Goal: Task Accomplishment & Management: Use online tool/utility

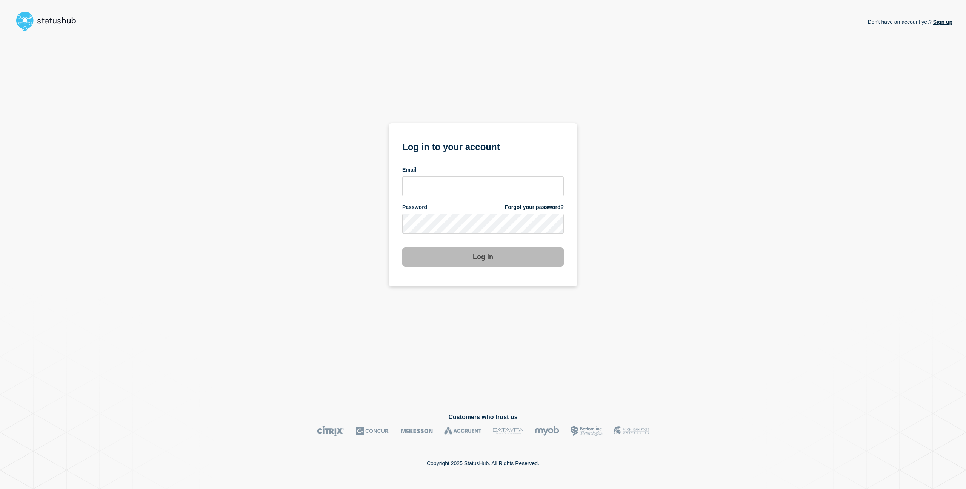
click at [0, 488] on com-1password-button at bounding box center [0, 489] width 0 height 0
type input "charlo.avendanio@catonetworks.com"
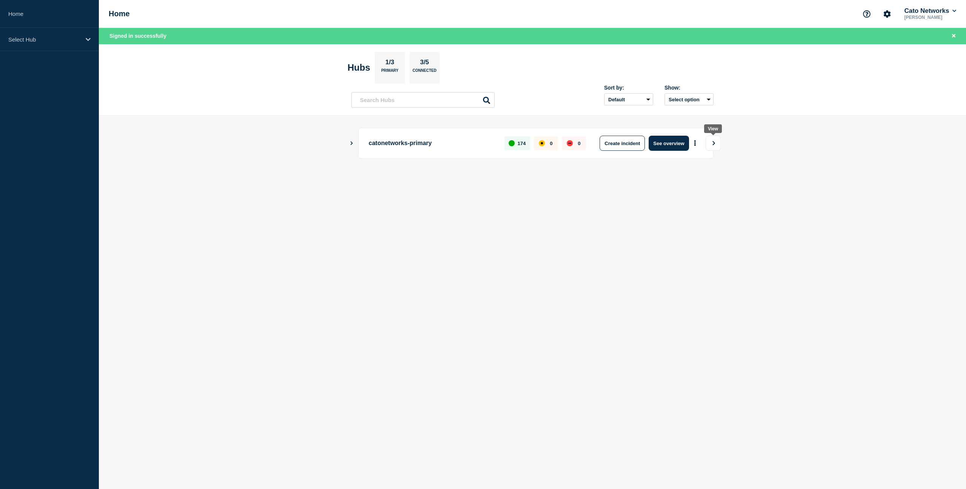
click at [715, 142] on icon "View" at bounding box center [714, 143] width 5 height 5
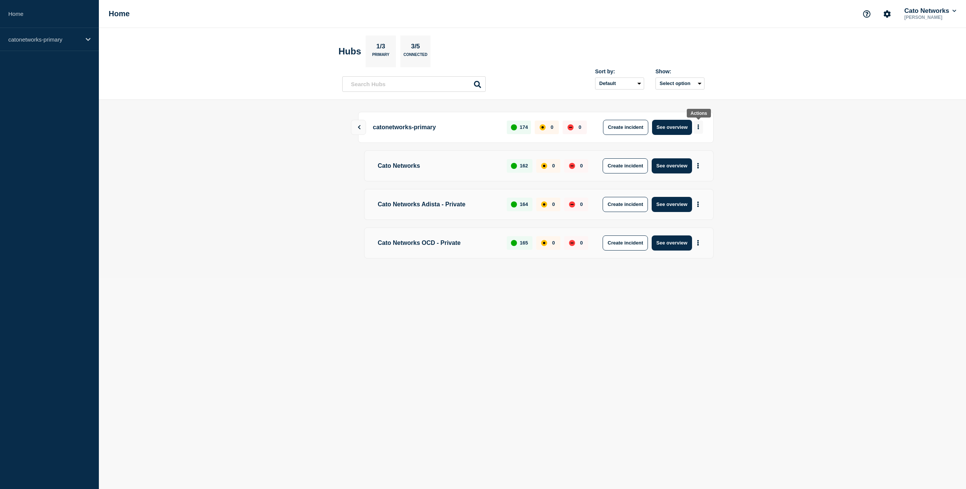
click at [698, 126] on icon "More actions" at bounding box center [699, 126] width 2 height 5
click at [701, 151] on button "Create maintenance" at bounding box center [695, 150] width 51 height 6
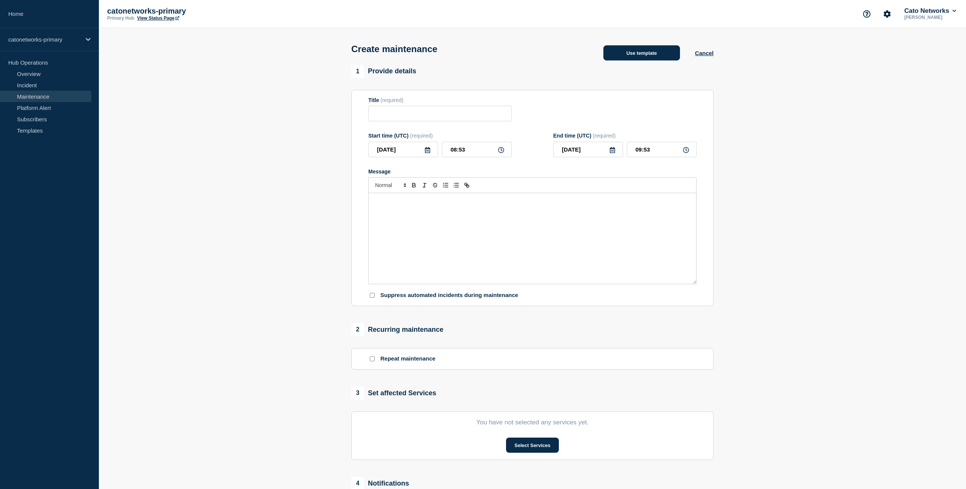
click at [634, 56] on button "Use template" at bounding box center [642, 52] width 77 height 15
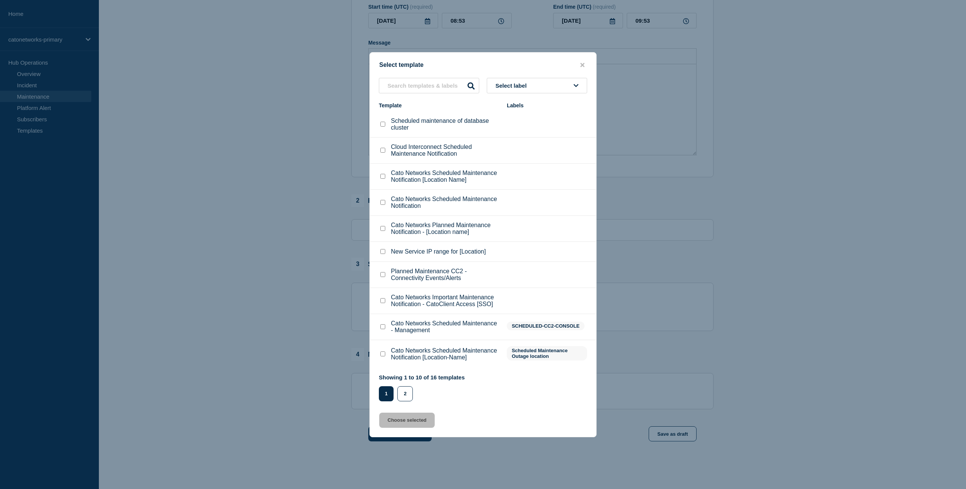
scroll to position [179, 0]
click at [385, 358] on div at bounding box center [383, 354] width 8 height 8
click at [382, 356] on checkbox"] "Cato Networks Scheduled Maintenance Notification [Location-Name] checkbox" at bounding box center [383, 353] width 5 height 5
checkbox checkbox"] "true"
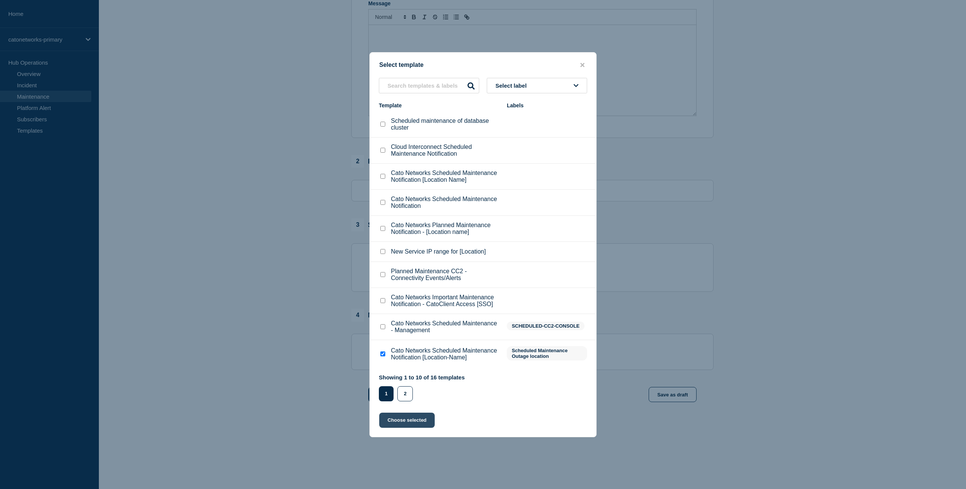
click at [410, 427] on button "Choose selected" at bounding box center [406, 419] width 55 height 15
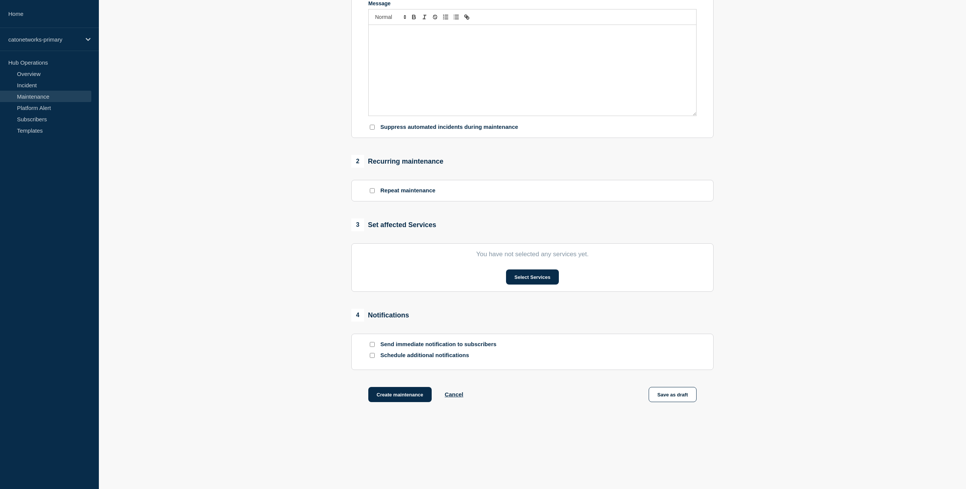
type input "Cato Networks Scheduled Maintenance Notification [Location-Name]"
checkbox input "false"
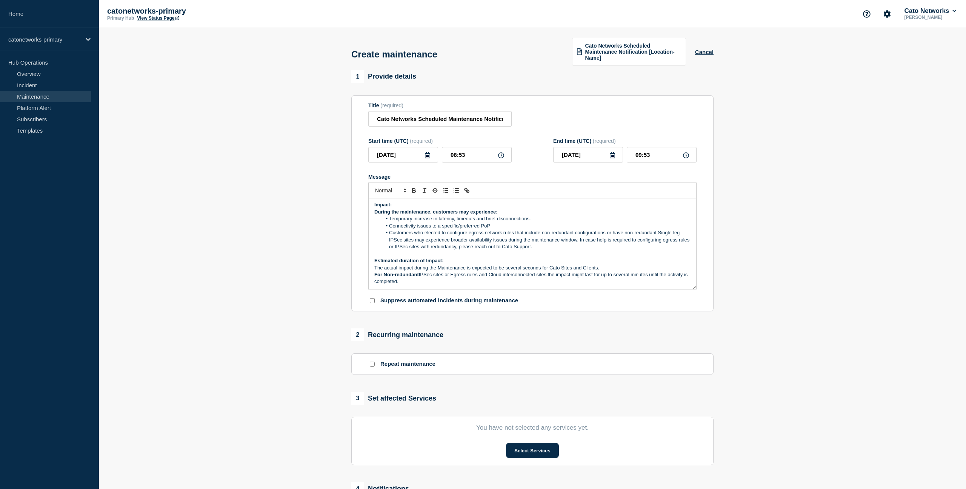
scroll to position [106, 0]
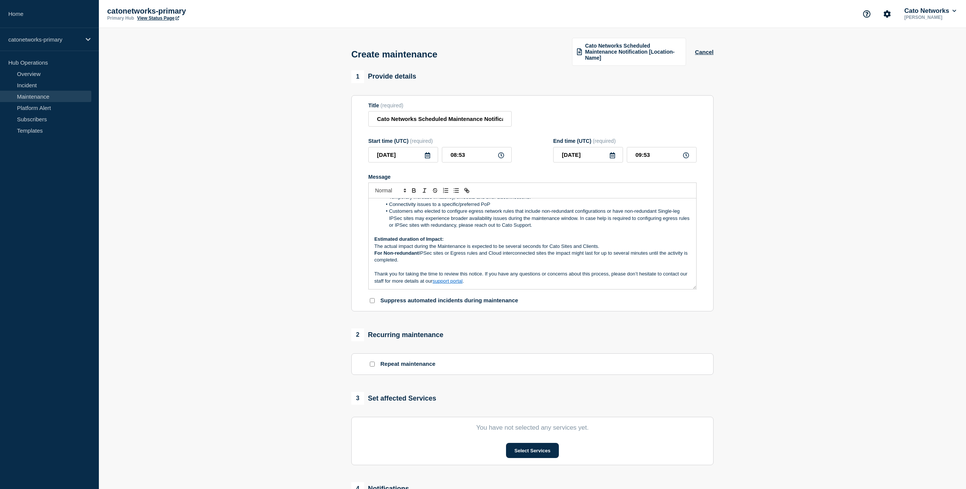
click at [502, 158] on icon at bounding box center [501, 155] width 6 height 6
click at [487, 162] on input "08:53" at bounding box center [477, 154] width 70 height 15
click at [455, 162] on input "08:53" at bounding box center [477, 154] width 70 height 15
type input "09:00"
type input "10:00"
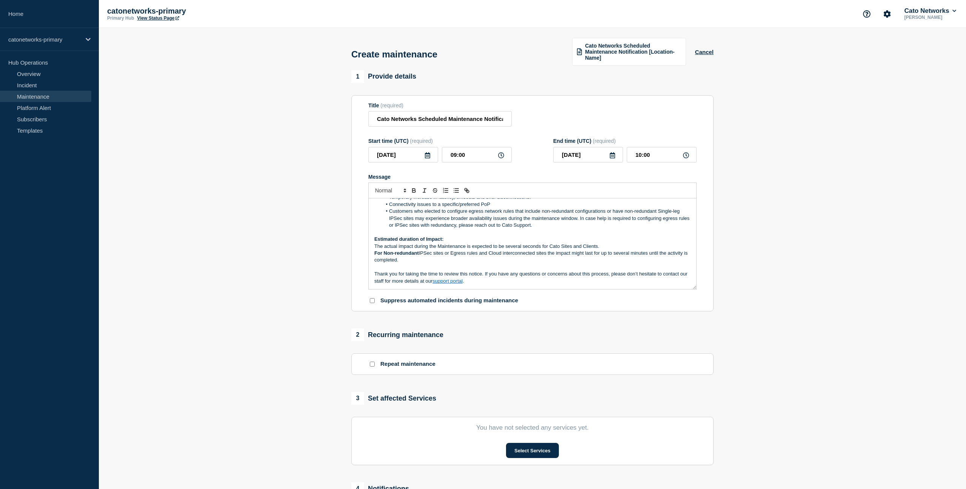
click at [763, 173] on section "1 Provide details Title (required) Cato Networks Scheduled Maintenance Notifica…" at bounding box center [533, 332] width 868 height 524
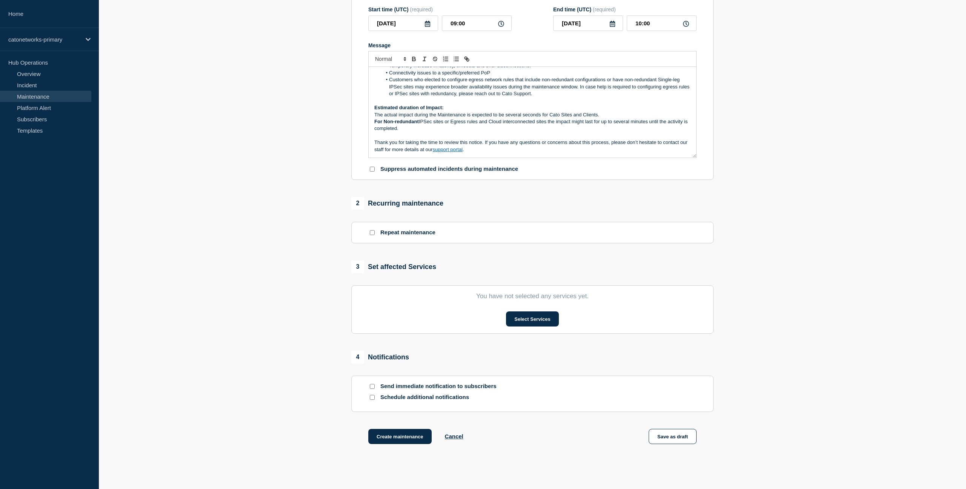
scroll to position [186, 0]
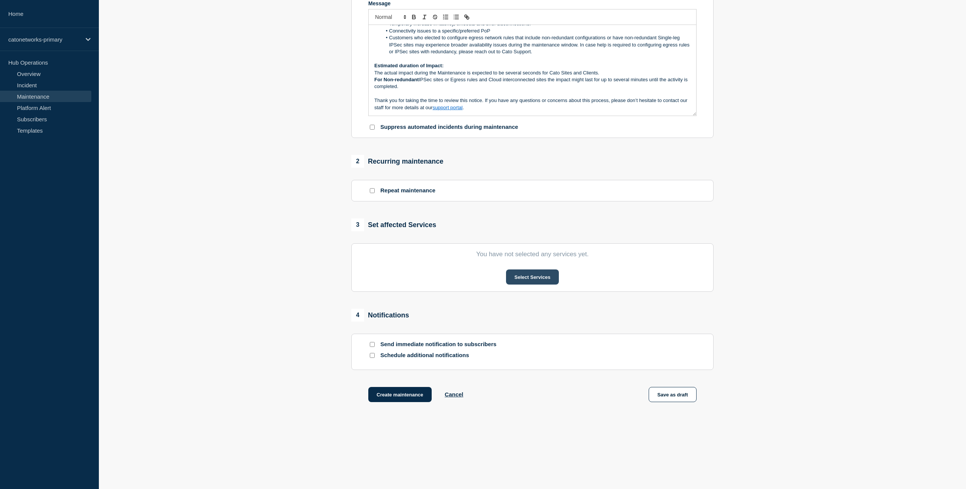
click at [529, 276] on button "Select Services" at bounding box center [532, 276] width 52 height 15
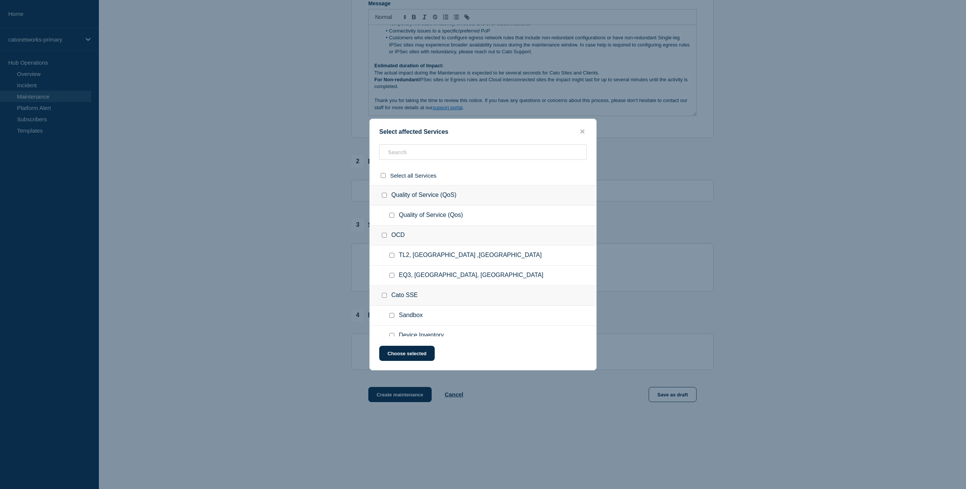
click at [422, 229] on div "OCD" at bounding box center [483, 235] width 227 height 20
click at [413, 147] on input "text" at bounding box center [483, 151] width 208 height 15
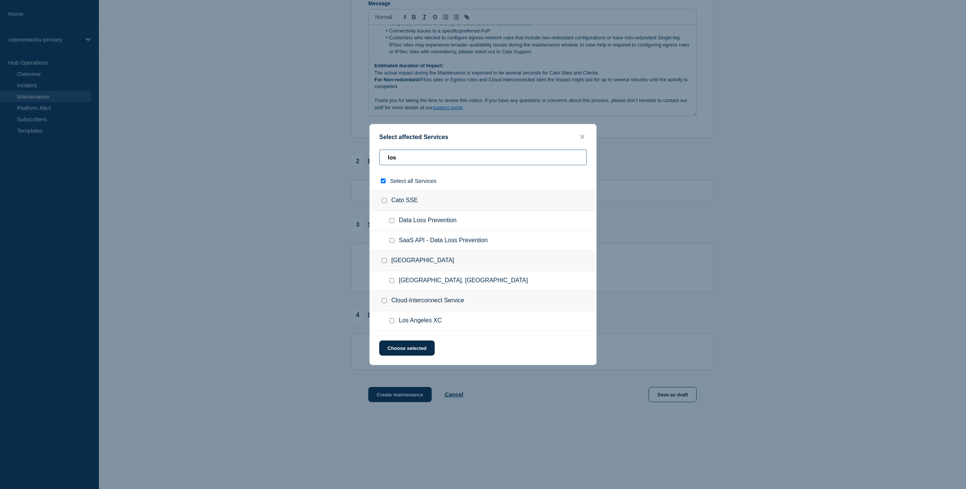
type input "losa"
checkbox input "true"
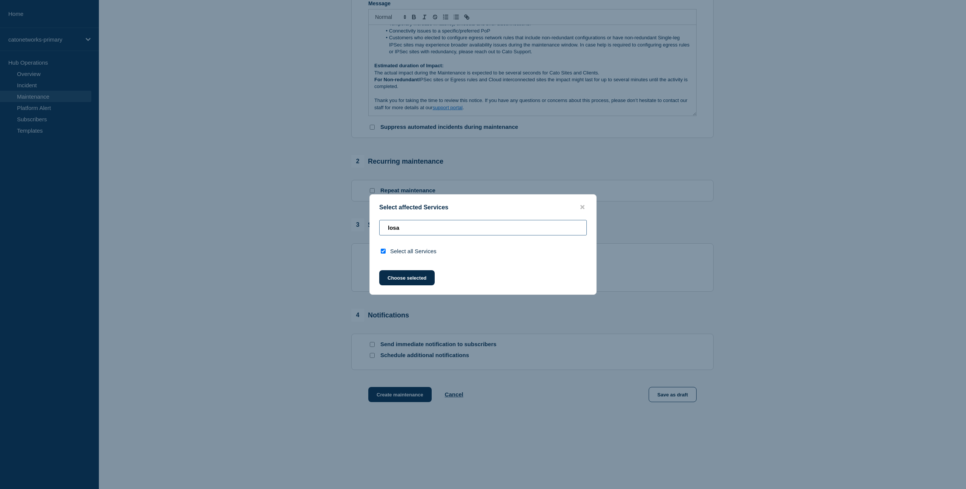
type input "los"
checkbox input "false"
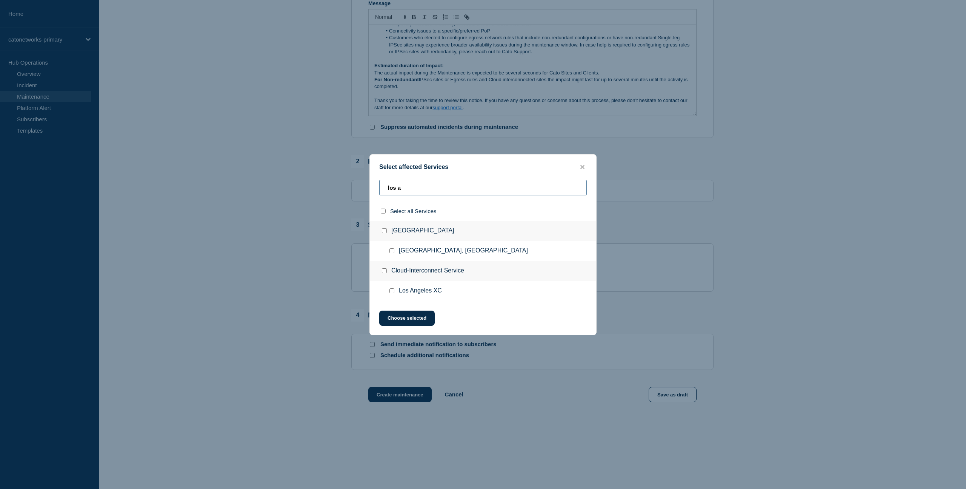
type input "los a"
drag, startPoint x: 394, startPoint y: 252, endPoint x: 399, endPoint y: 253, distance: 5.1
click at [394, 252] on input "Los Angeles, CA checkbox" at bounding box center [392, 250] width 5 height 5
checkbox input "true"
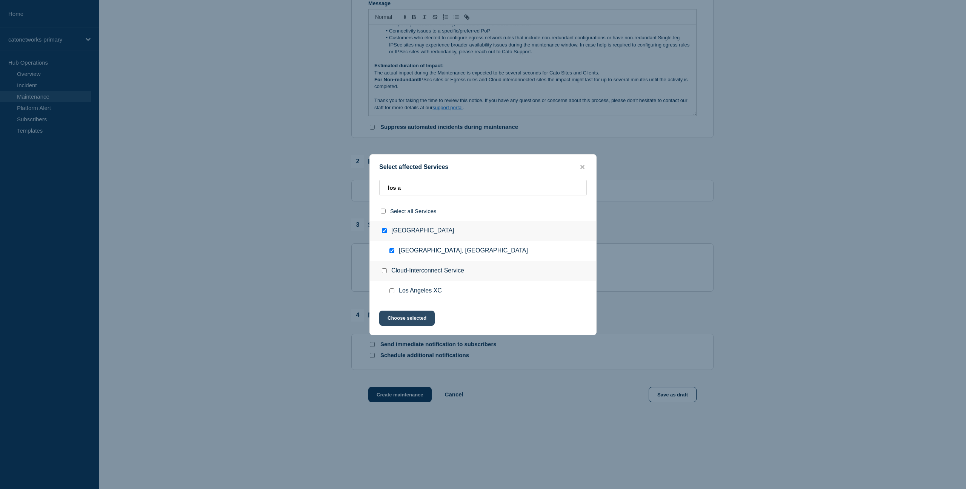
drag, startPoint x: 412, startPoint y: 319, endPoint x: 415, endPoint y: 317, distance: 4.1
click at [412, 319] on button "Choose selected" at bounding box center [406, 317] width 55 height 15
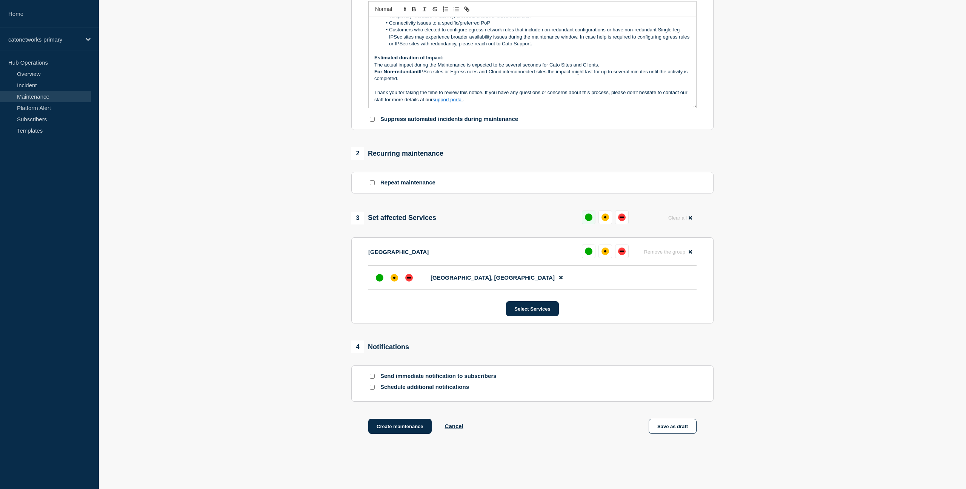
click at [588, 221] on div "up" at bounding box center [589, 217] width 8 height 8
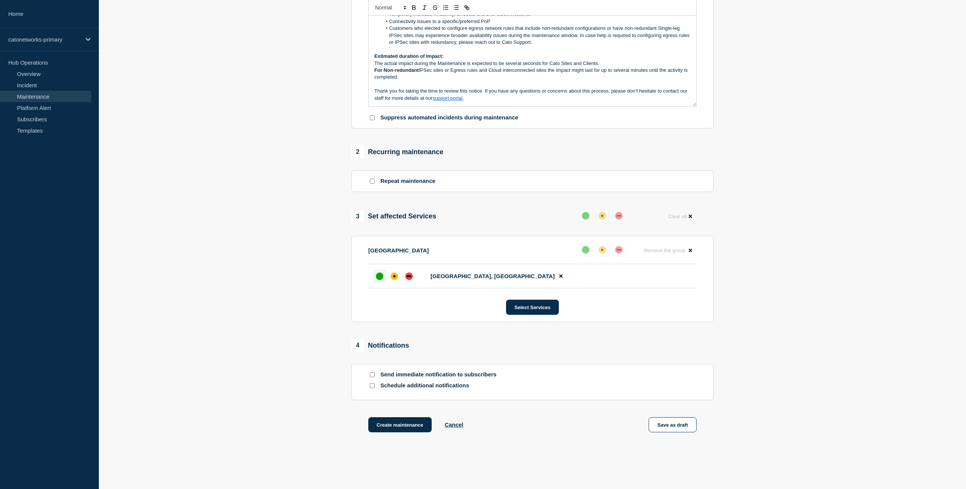
scroll to position [228, 0]
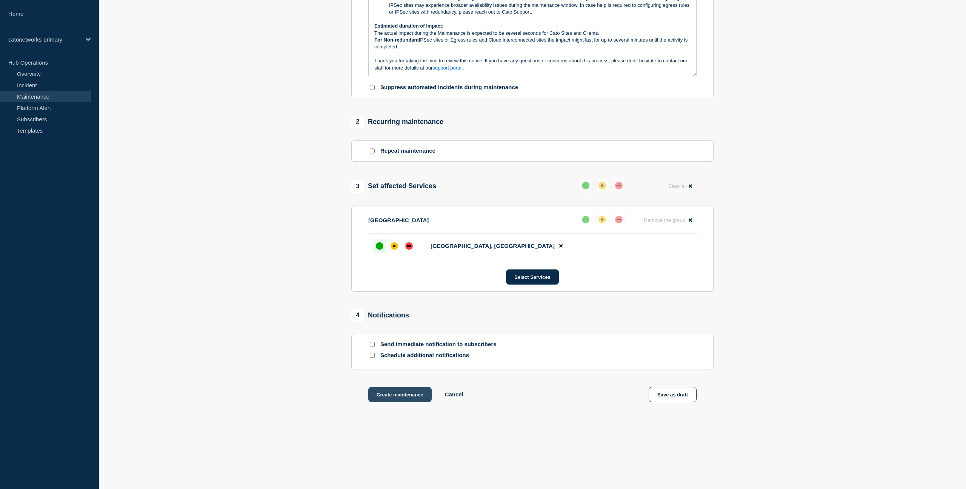
click at [414, 394] on button "Create maintenance" at bounding box center [399, 394] width 63 height 15
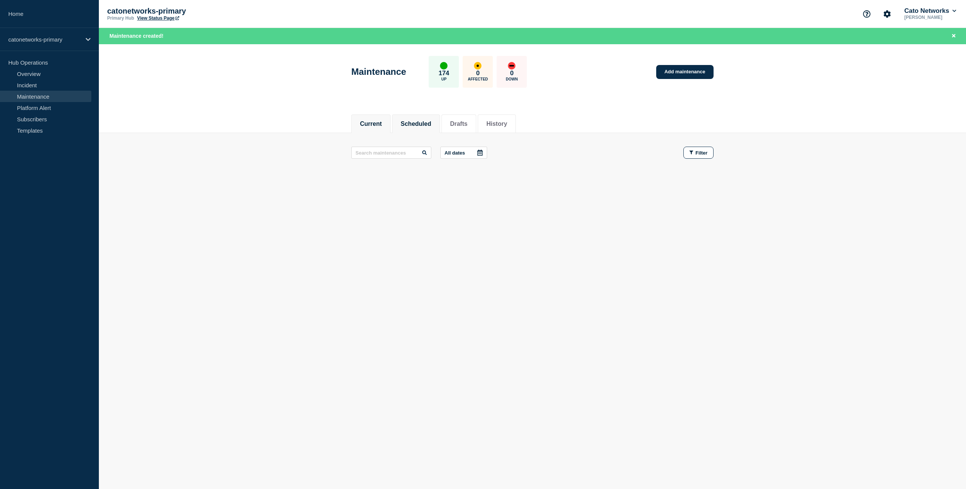
click at [418, 123] on button "Scheduled" at bounding box center [416, 123] width 31 height 7
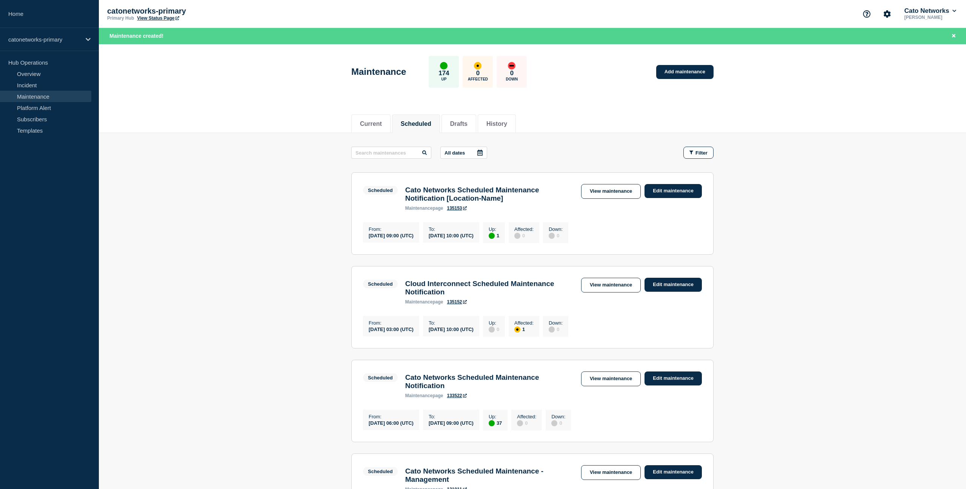
click at [489, 200] on h3 "Cato Networks Scheduled Maintenance Notification [Location-Name]" at bounding box center [489, 194] width 168 height 17
click at [497, 199] on h3 "Cato Networks Scheduled Maintenance Notification [Location-Name]" at bounding box center [489, 194] width 168 height 17
click at [667, 190] on link "Edit maintenance" at bounding box center [673, 191] width 57 height 14
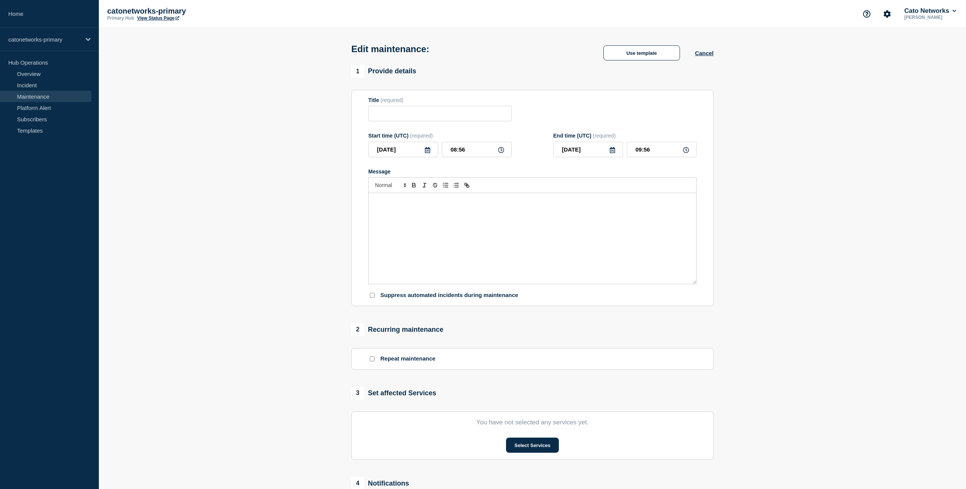
type input "Cato Networks Scheduled Maintenance Notification [Location-Name]"
type input "09:00"
type input "10:00"
checkbox input "false"
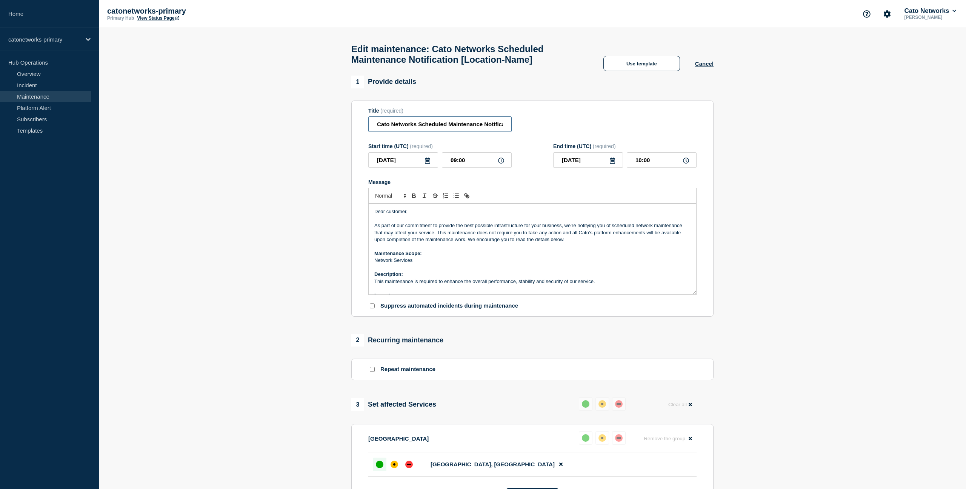
click at [473, 130] on input "Cato Networks Scheduled Maintenance Notification [Location-Name]" at bounding box center [439, 123] width 143 height 15
drag, startPoint x: 529, startPoint y: 62, endPoint x: 469, endPoint y: 62, distance: 59.6
click at [469, 62] on h1 "Edit maintenance: Cato Networks Scheduled Maintenance Notification [Location-Na…" at bounding box center [469, 54] width 237 height 21
click at [479, 126] on input "Cato Networks Scheduled Maintenance Notification [Location-Name]" at bounding box center [439, 123] width 143 height 15
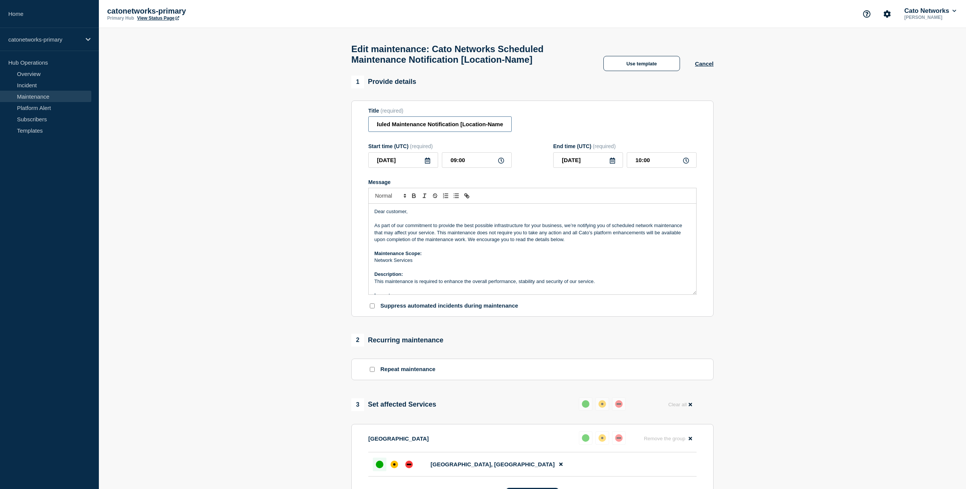
drag, startPoint x: 474, startPoint y: 127, endPoint x: 526, endPoint y: 130, distance: 51.8
click at [593, 128] on div "Title (required) Cato Networks Scheduled Maintenance Notification [Location-Nam…" at bounding box center [532, 120] width 328 height 25
drag, startPoint x: 488, startPoint y: 129, endPoint x: 492, endPoint y: 128, distance: 3.8
click at [489, 129] on input "Cato Networks Scheduled Maintenance Notification [Location-Name]" at bounding box center [439, 123] width 143 height 15
drag, startPoint x: 501, startPoint y: 129, endPoint x: 468, endPoint y: 131, distance: 33.3
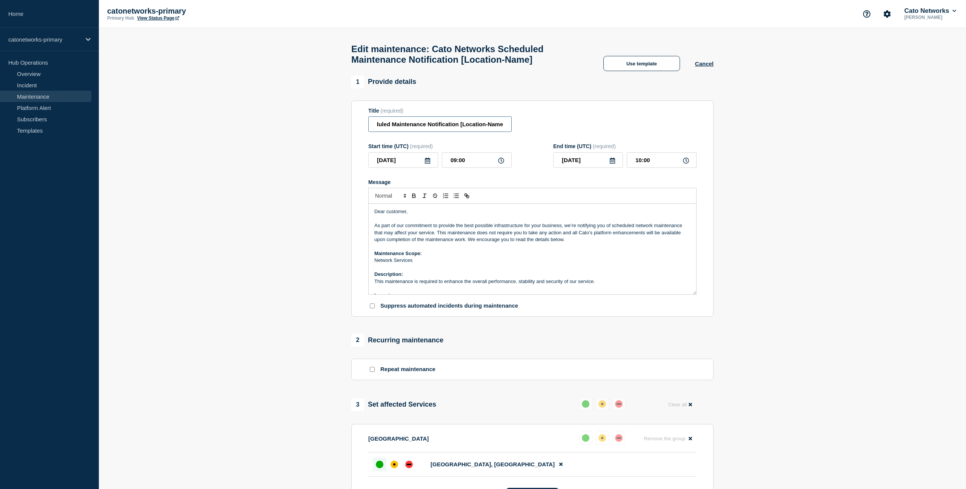
click at [467, 131] on input "Cato Networks Scheduled Maintenance Notification [Location-Name]" at bounding box center [439, 123] width 143 height 15
type input "Cato Networks Scheduled Maintenance Notification [[GEOGRAPHIC_DATA]]"
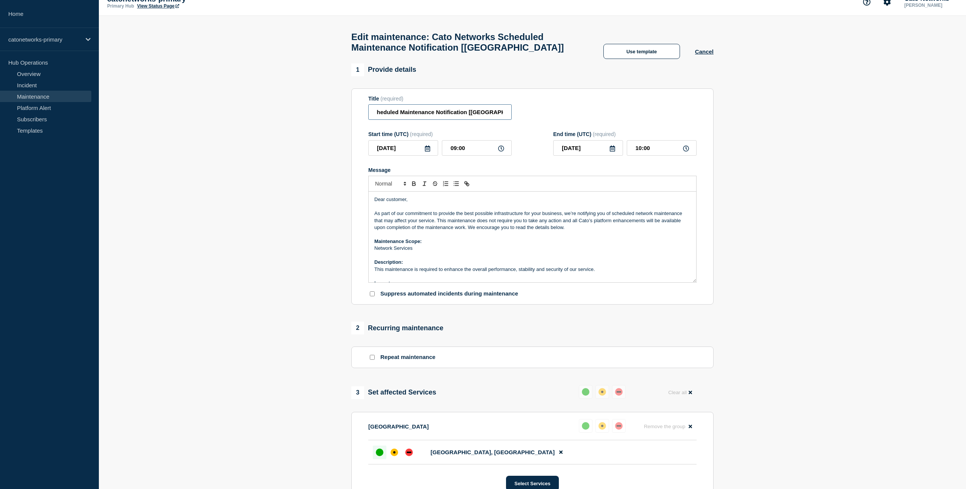
scroll to position [0, 0]
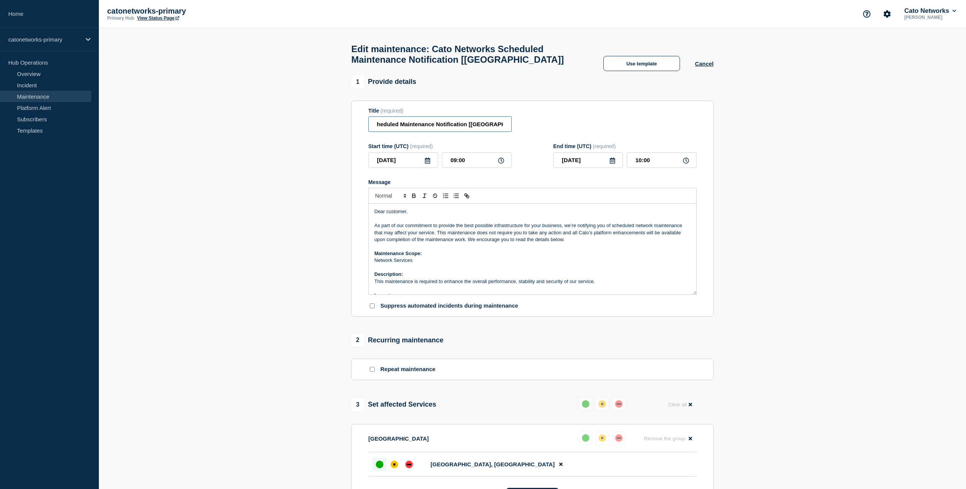
click at [380, 132] on input "Cato Networks Scheduled Maintenance Notification [[GEOGRAPHIC_DATA]]" at bounding box center [439, 123] width 143 height 15
drag, startPoint x: 379, startPoint y: 131, endPoint x: 513, endPoint y: 135, distance: 134.5
click at [515, 132] on div "Title (required) Cato Networks Scheduled Maintenance Notification [[GEOGRAPHIC_…" at bounding box center [532, 120] width 328 height 25
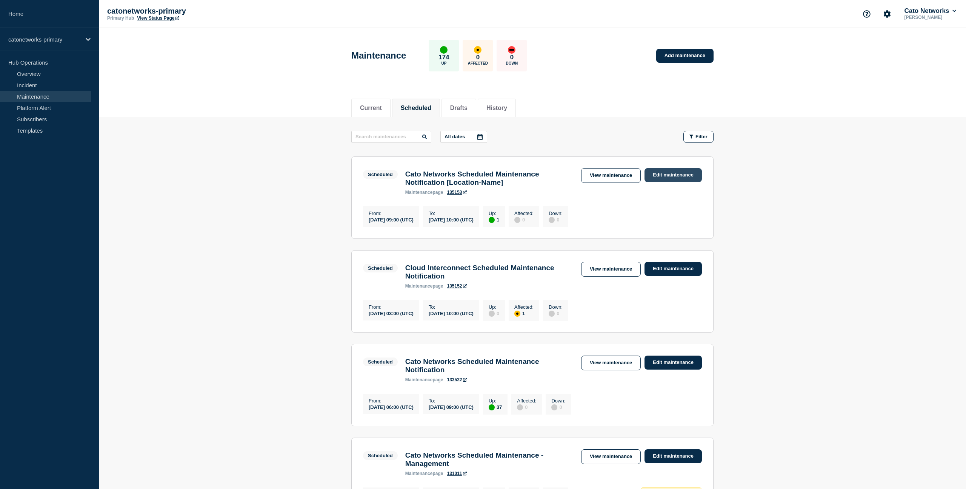
click at [675, 175] on link "Edit maintenance" at bounding box center [673, 175] width 57 height 14
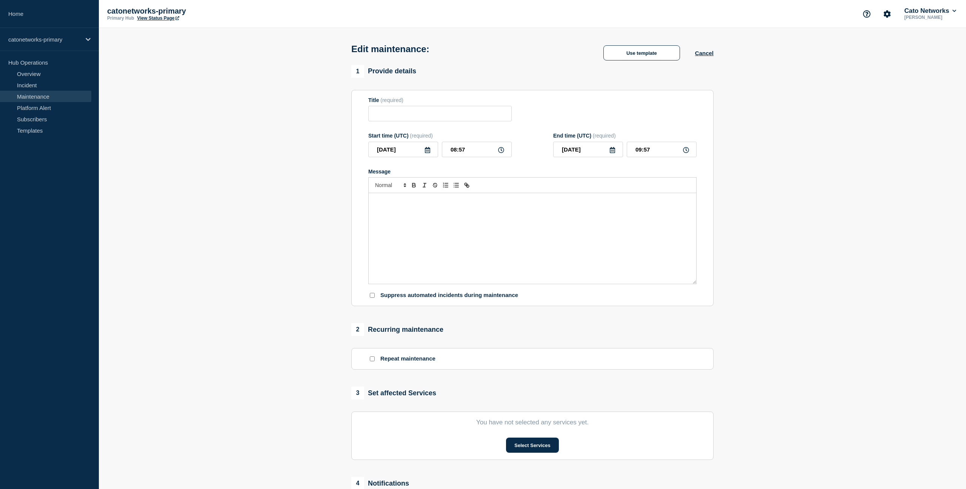
type input "Cato Networks Scheduled Maintenance Notification [Location-Name]"
type input "09:00"
type input "10:00"
checkbox input "false"
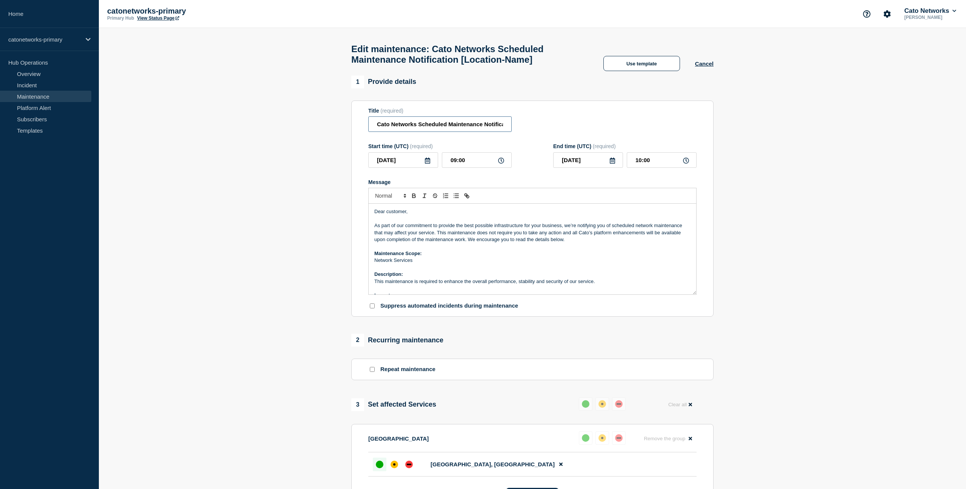
click at [453, 129] on input "Cato Networks Scheduled Maintenance Notification [Location-Name]" at bounding box center [439, 123] width 143 height 15
drag, startPoint x: 442, startPoint y: 129, endPoint x: 601, endPoint y: 134, distance: 158.6
click at [601, 132] on div "Title (required) Cato Networks Scheduled Maintenance Notification [Location-Nam…" at bounding box center [532, 120] width 328 height 25
click at [502, 130] on input "Cato Networks Scheduled Maintenance Notification [Location-Name]" at bounding box center [439, 123] width 143 height 15
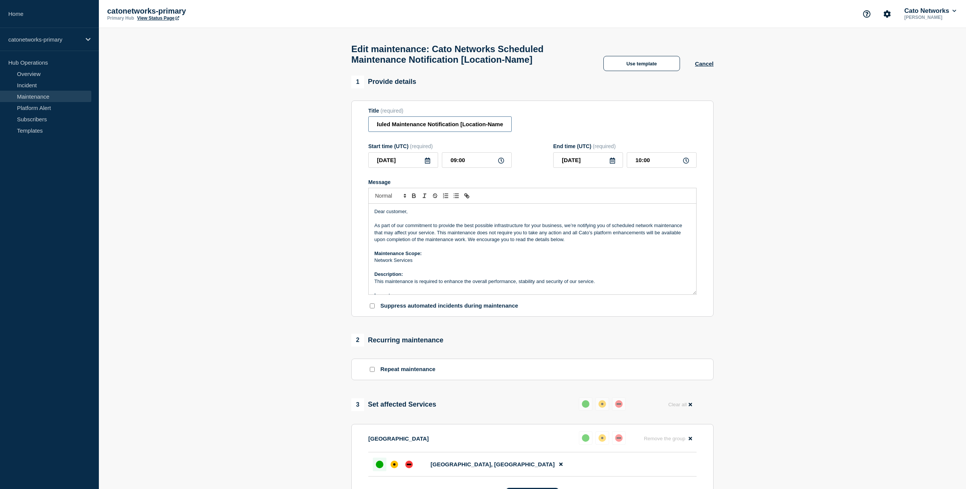
scroll to position [0, 0]
drag, startPoint x: 504, startPoint y: 129, endPoint x: 298, endPoint y: 126, distance: 205.4
click at [298, 126] on section "1 Provide details Title (required) Cato Networks Scheduled Maintenance Notifica…" at bounding box center [533, 358] width 868 height 564
paste input "s Angeles"
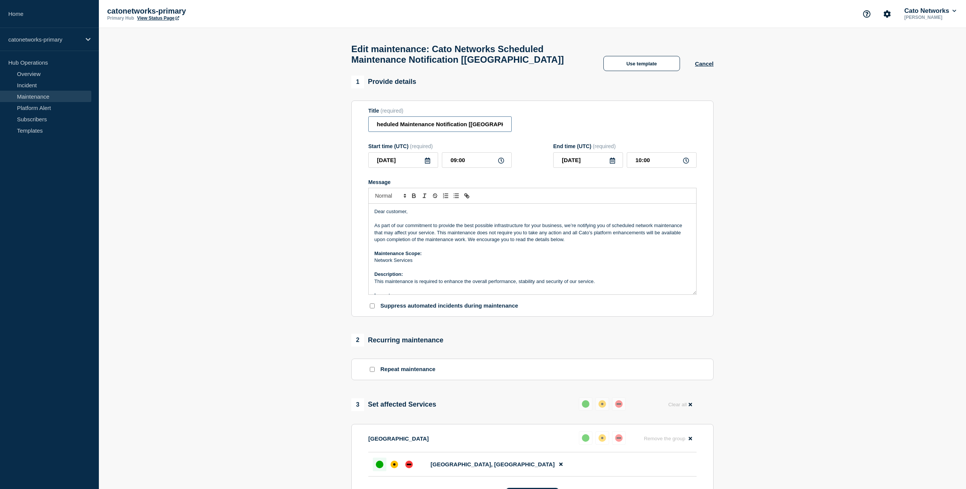
type input "Cato Networks Scheduled Maintenance Notification [[GEOGRAPHIC_DATA]]"
click at [294, 219] on section "1 Provide details Title (required) Cato Networks Scheduled Maintenance Notifica…" at bounding box center [533, 358] width 868 height 564
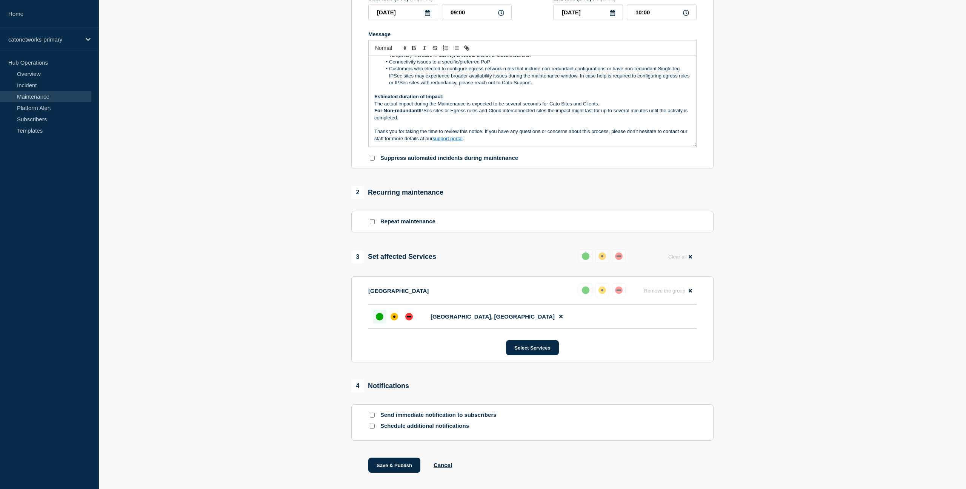
scroll to position [196, 0]
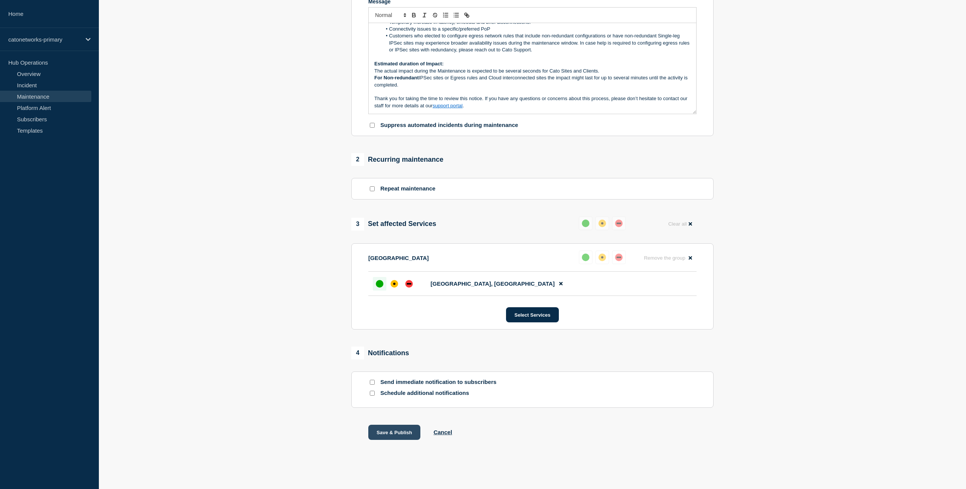
click at [401, 431] on button "Save & Publish" at bounding box center [394, 431] width 52 height 15
